Goal: Task Accomplishment & Management: Use online tool/utility

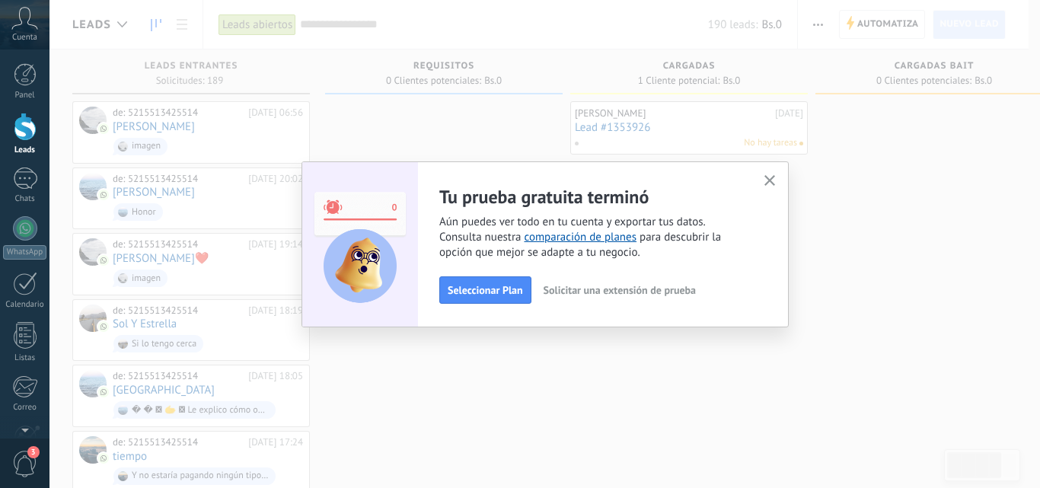
click at [779, 183] on div "Tu prueba gratuita terminó Aún puedes ver todo en tu cuenta y exportar tus dato…" at bounding box center [544, 244] width 487 height 166
click at [767, 183] on icon "button" at bounding box center [769, 180] width 11 height 11
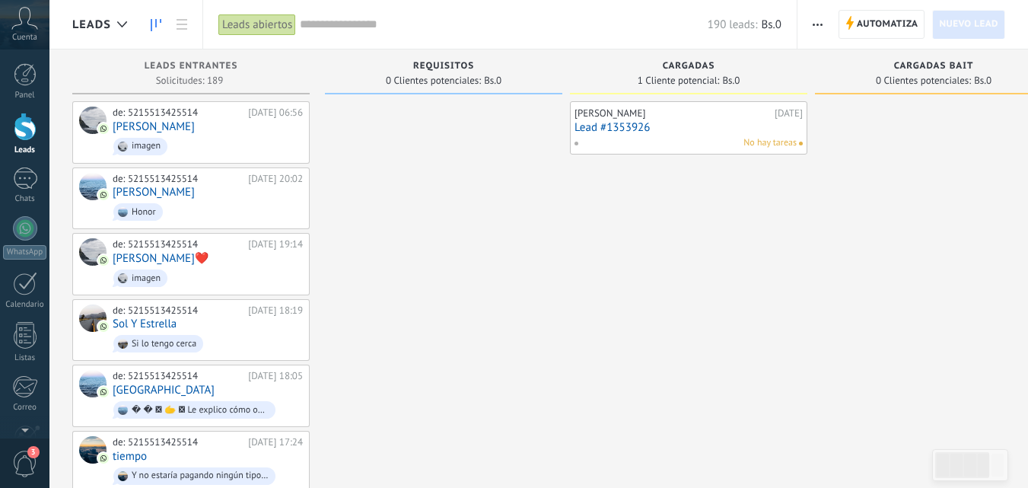
click at [828, 24] on button "button" at bounding box center [818, 24] width 22 height 29
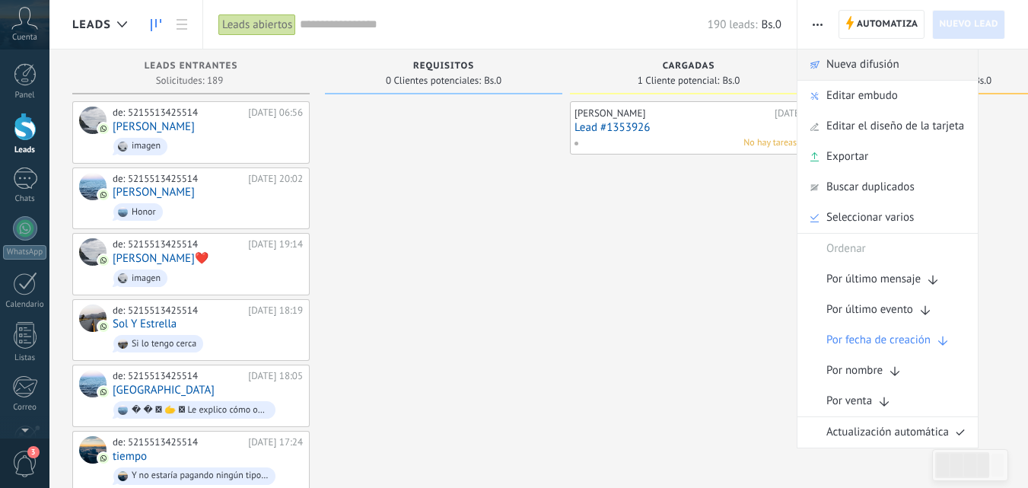
click at [863, 65] on span "Nueva difusión" at bounding box center [863, 64] width 73 height 30
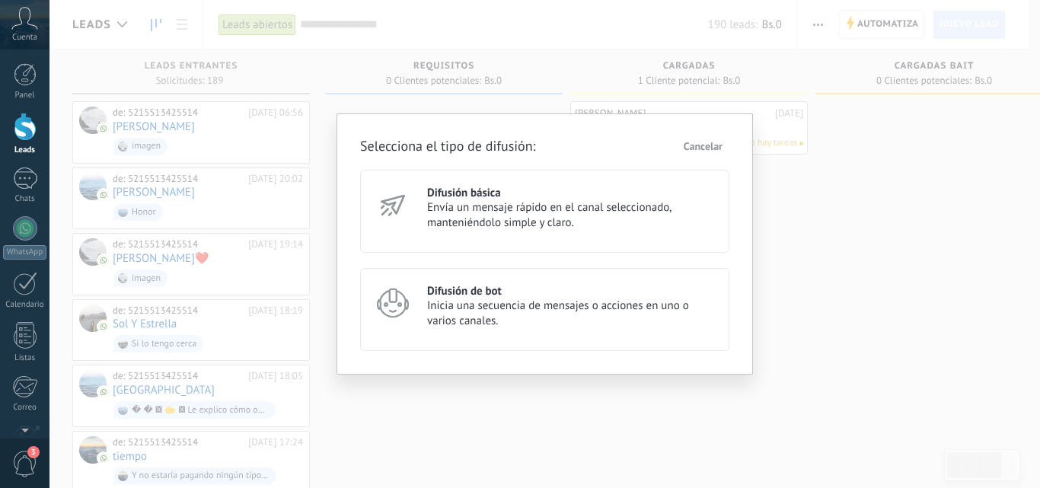
click at [430, 295] on h3 "Difusión de bot" at bounding box center [571, 291] width 289 height 14
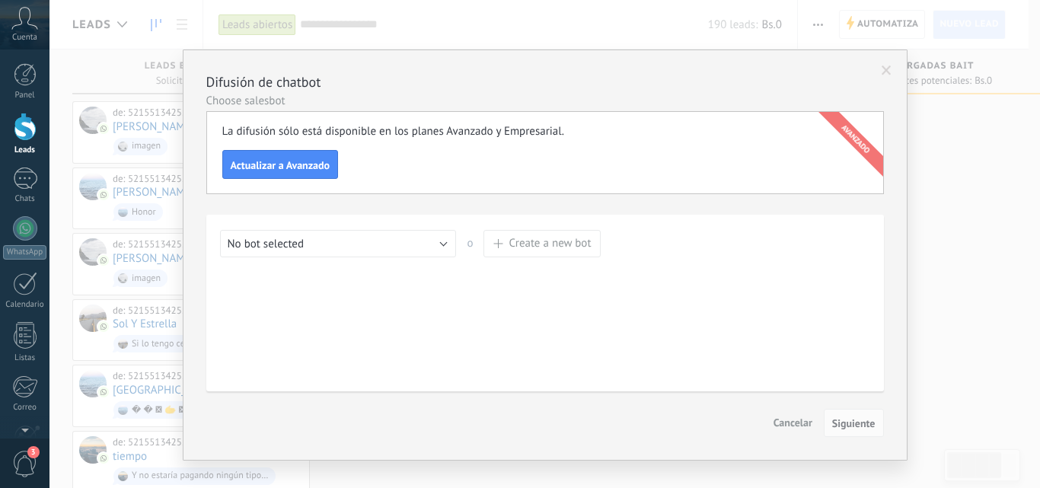
click at [883, 70] on span at bounding box center [887, 70] width 10 height 11
